Goal: Navigation & Orientation: Understand site structure

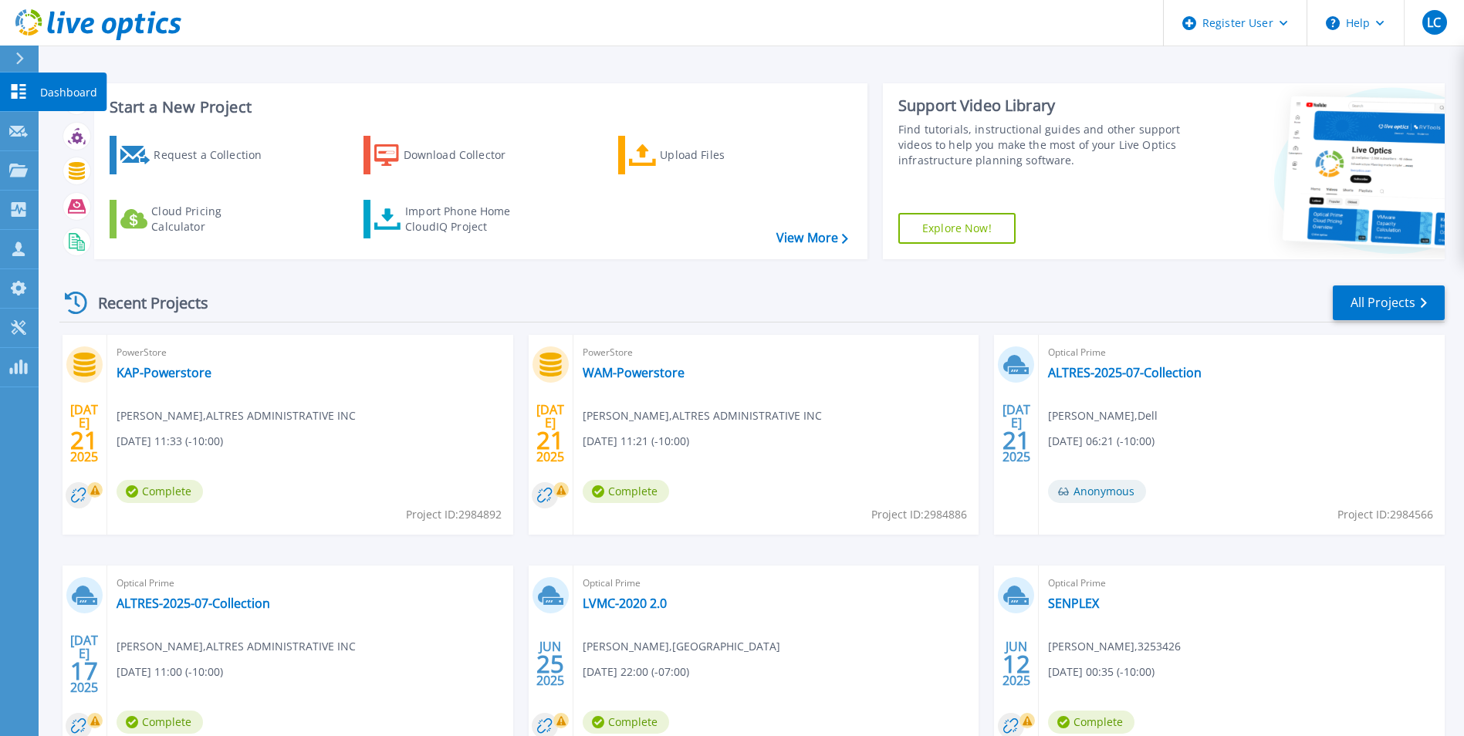
click at [14, 86] on icon at bounding box center [19, 91] width 15 height 15
